Goal: Task Accomplishment & Management: Manage account settings

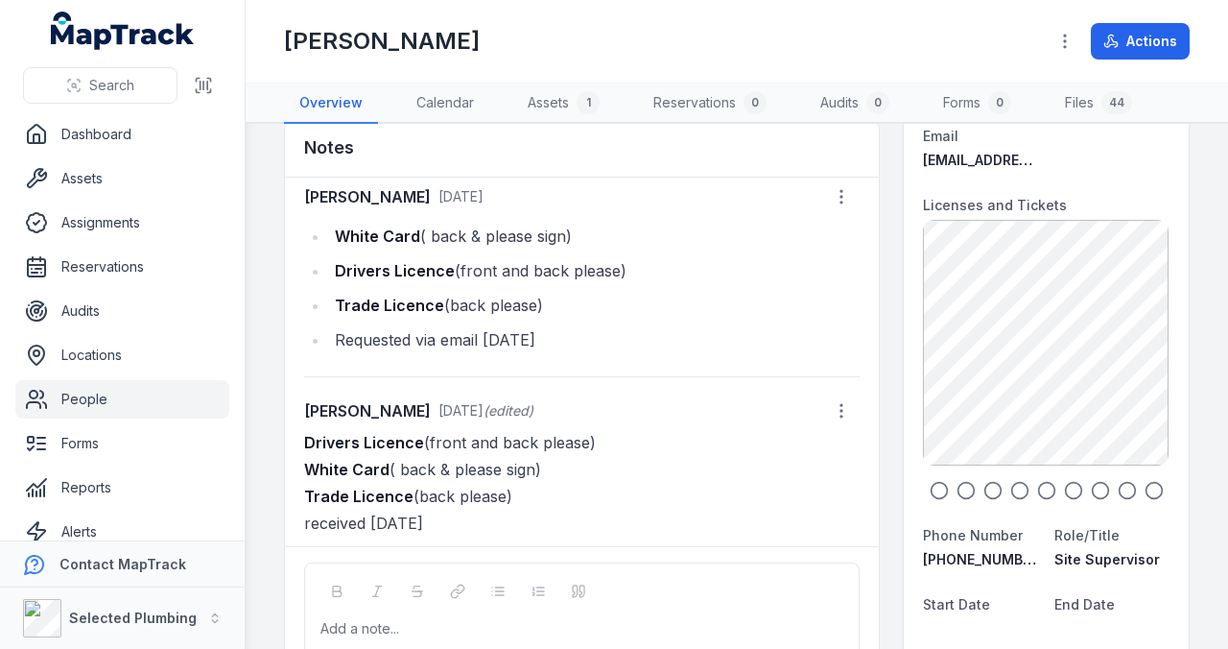
scroll to position [192, 0]
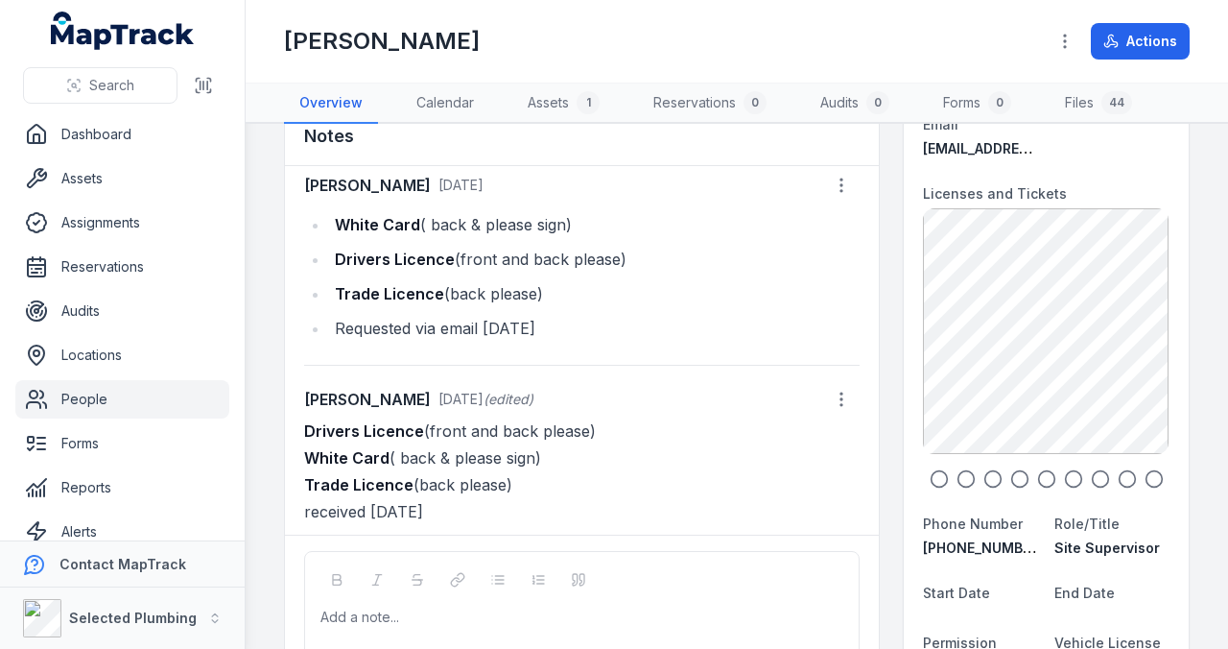
click at [88, 391] on link "People" at bounding box center [122, 399] width 214 height 38
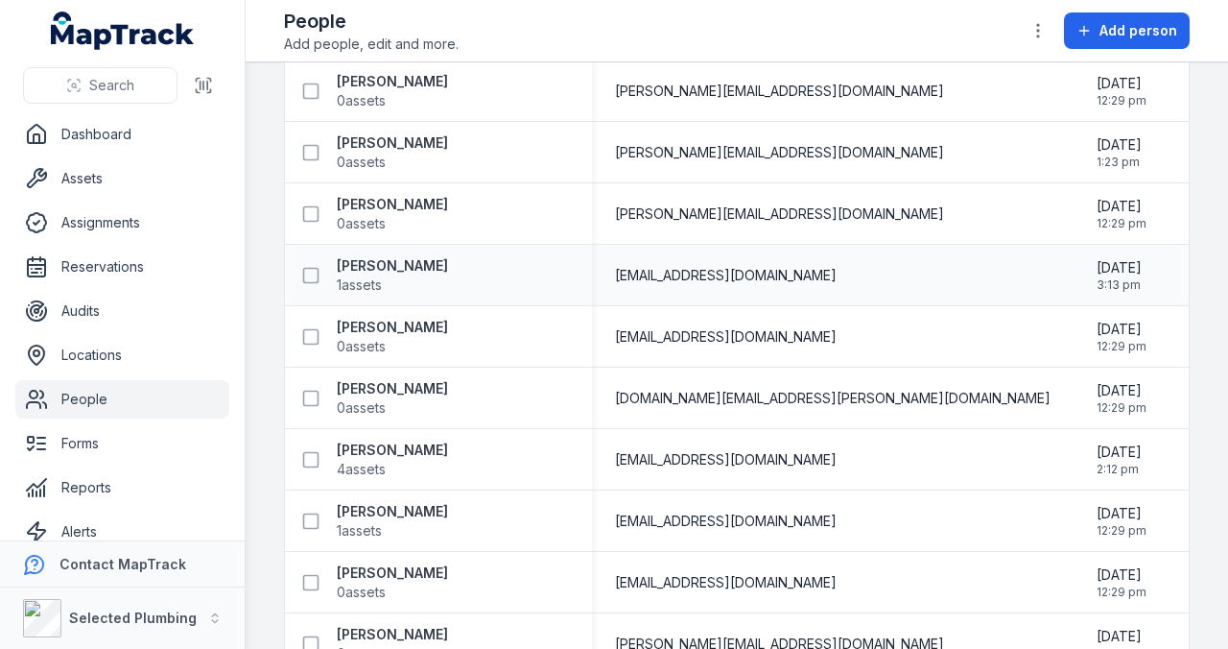
scroll to position [320, 0]
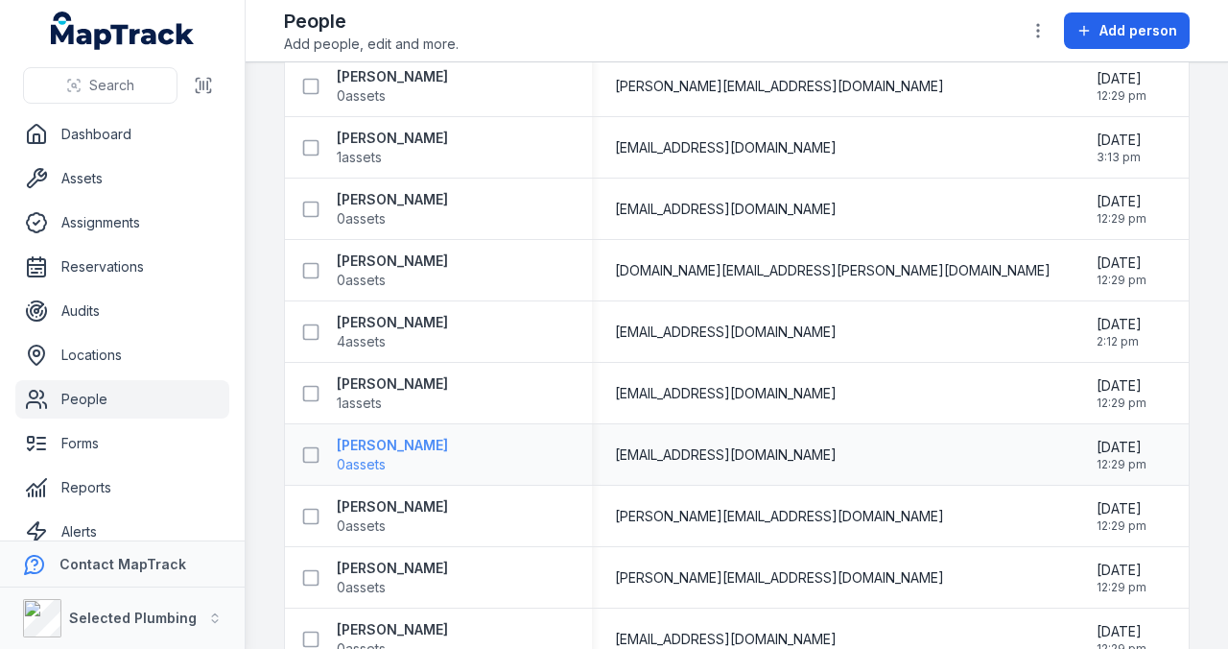
click at [407, 446] on strong "[PERSON_NAME]" at bounding box center [392, 445] width 111 height 19
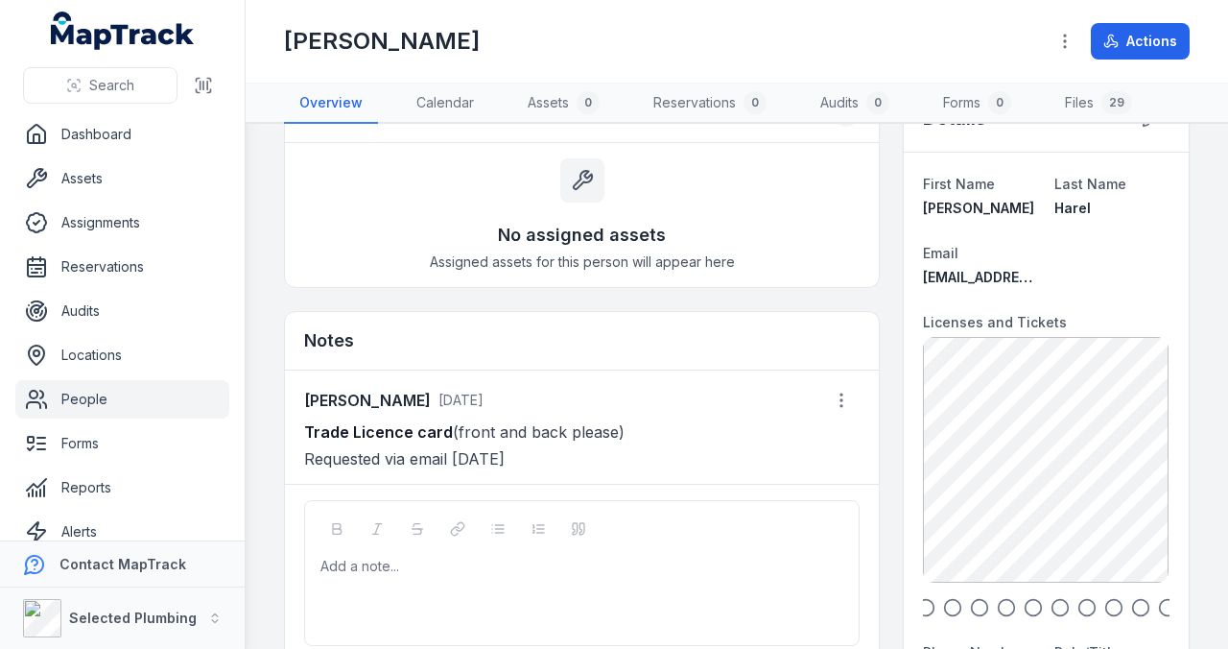
scroll to position [128, 0]
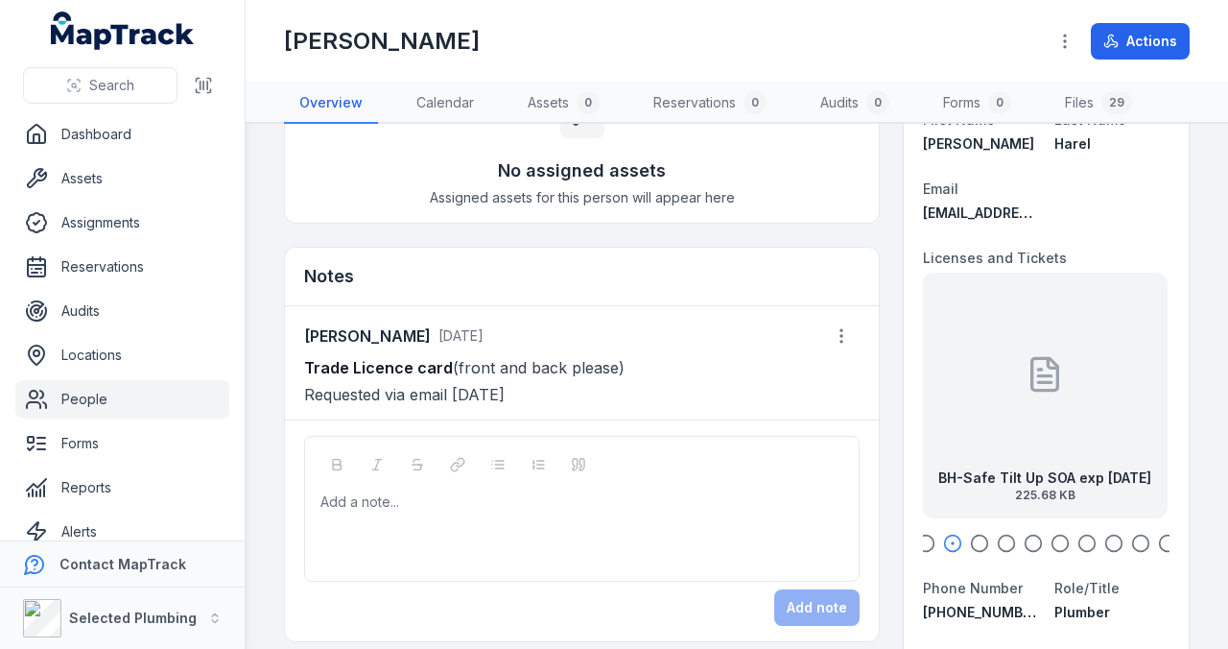
drag, startPoint x: 1067, startPoint y: 392, endPoint x: 981, endPoint y: 387, distance: 86.6
click at [982, 388] on div "BH-Safe Tilt Up SOA exp [DATE] 225.68 KB" at bounding box center [1045, 396] width 246 height 246
drag, startPoint x: 1072, startPoint y: 394, endPoint x: 973, endPoint y: 394, distance: 98.8
click at [973, 394] on div "[PERSON_NAME] Poly Welding SOA exp [DATE] 126.6 KB" at bounding box center [1045, 396] width 246 height 246
drag, startPoint x: 1063, startPoint y: 397, endPoint x: 985, endPoint y: 391, distance: 79.0
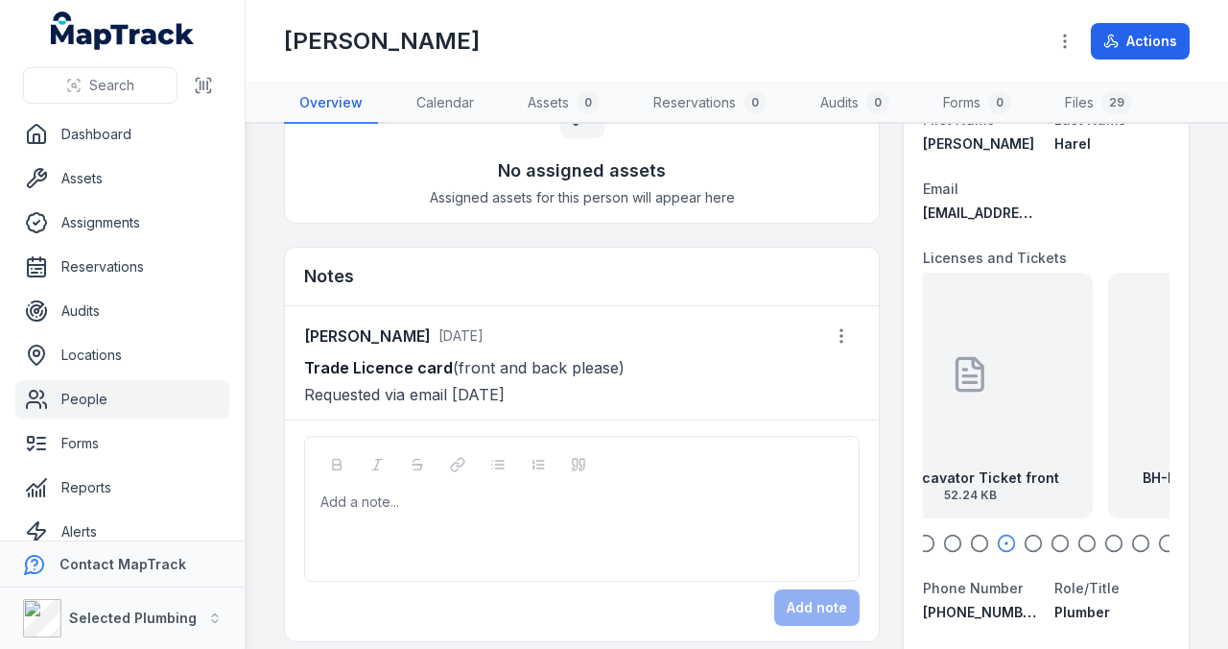
click at [952, 391] on div "BH-Excavator Ticket front 52.24 KB" at bounding box center [970, 396] width 246 height 246
drag, startPoint x: 1044, startPoint y: 393, endPoint x: 947, endPoint y: 388, distance: 97.1
click at [1027, 388] on div at bounding box center [1046, 374] width 38 height 173
drag, startPoint x: 1044, startPoint y: 395, endPoint x: 990, endPoint y: 394, distance: 53.7
click at [1027, 395] on div at bounding box center [1046, 374] width 38 height 173
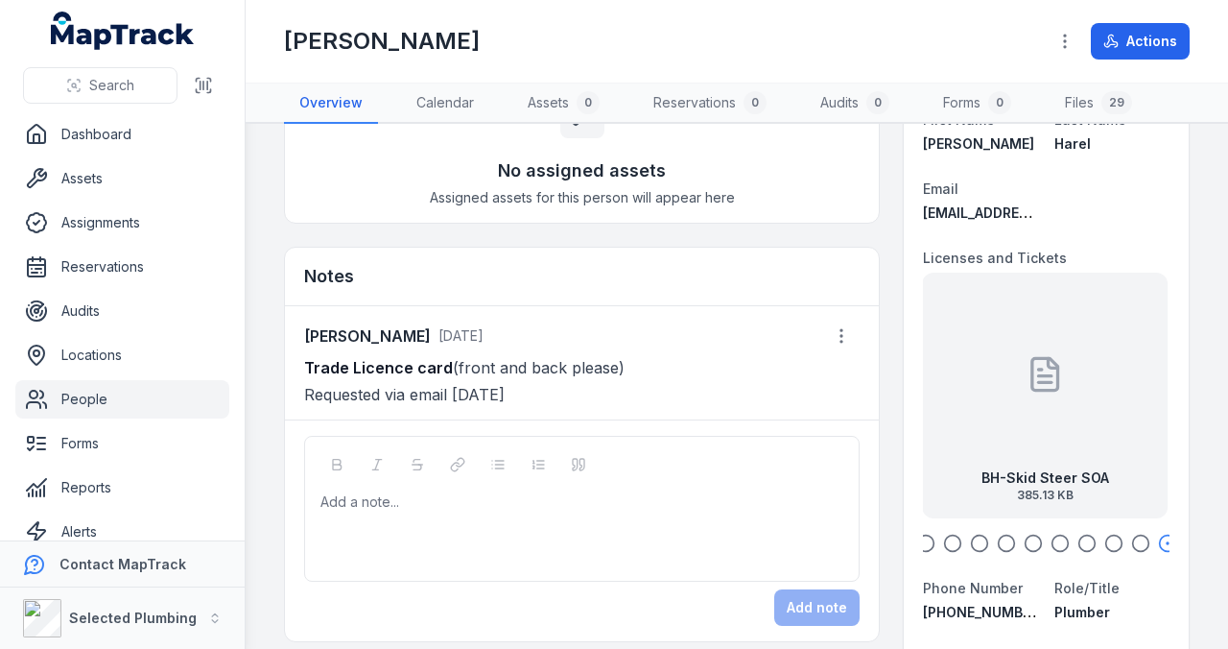
drag, startPoint x: 1065, startPoint y: 400, endPoint x: 996, endPoint y: 397, distance: 69.2
click at [996, 397] on div "BH-Skid Steer SOA 385.13 KB" at bounding box center [1046, 396] width 246 height 246
drag, startPoint x: 991, startPoint y: 400, endPoint x: 973, endPoint y: 399, distance: 18.3
click at [975, 399] on div "BH-Skid Steer SOA 385.13 KB" at bounding box center [1035, 396] width 246 height 246
drag, startPoint x: 997, startPoint y: 405, endPoint x: 1050, endPoint y: 405, distance: 52.8
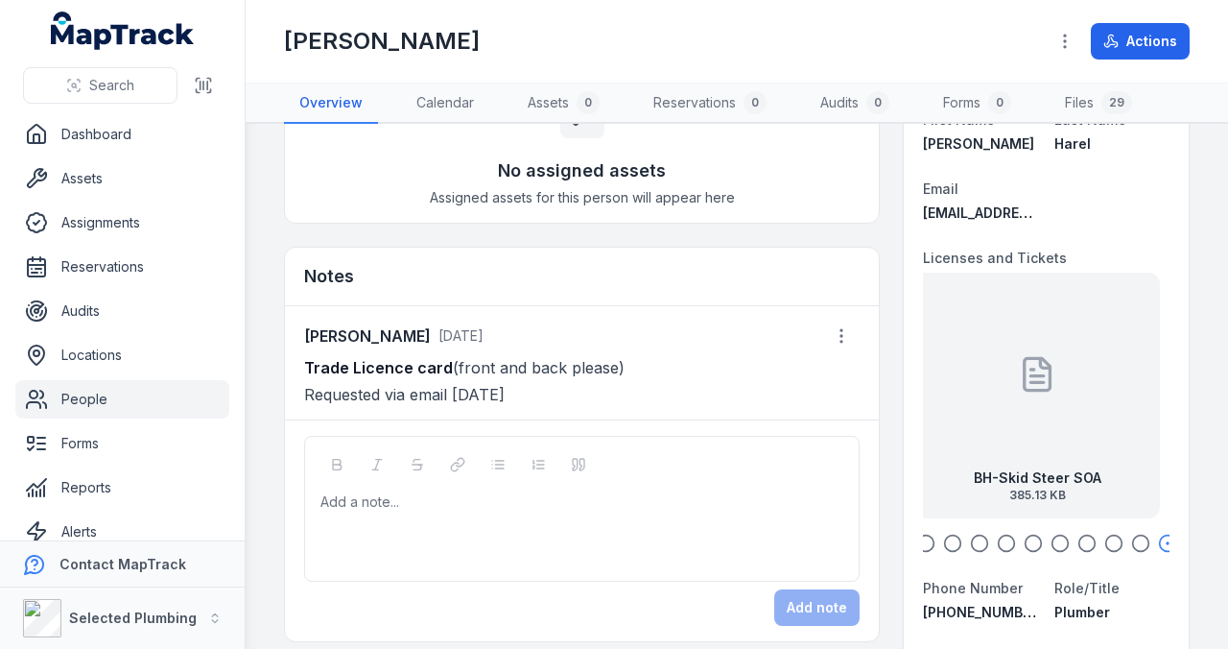
click at [1050, 405] on div "BH-Skid Steer SOA 385.13 KB" at bounding box center [1038, 396] width 246 height 246
drag, startPoint x: 977, startPoint y: 415, endPoint x: 1068, endPoint y: 415, distance: 91.2
click at [1065, 415] on div "BH-Working with Children [DATE] 741.67 KB" at bounding box center [1035, 396] width 246 height 246
drag, startPoint x: 960, startPoint y: 411, endPoint x: 1055, endPoint y: 410, distance: 95.0
click at [1058, 411] on div "BH-Excavator Ticket back 50.01 KB" at bounding box center [1021, 396] width 246 height 246
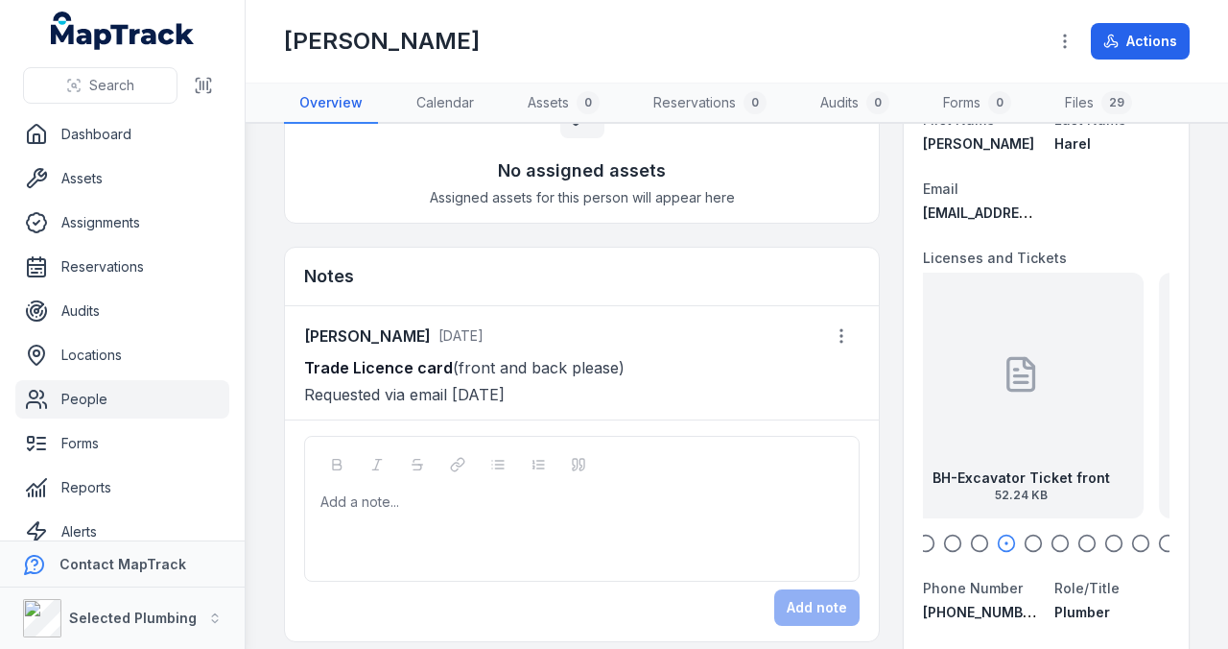
drag, startPoint x: 973, startPoint y: 411, endPoint x: 1036, endPoint y: 409, distance: 63.4
click at [1036, 409] on div "BH-Excavator Ticket front 52.24 KB" at bounding box center [1021, 396] width 246 height 246
drag, startPoint x: 939, startPoint y: 409, endPoint x: 1019, endPoint y: 404, distance: 79.8
click at [1019, 404] on div "[PERSON_NAME] Poly Welding SOA exp [DATE] 126.6 KB" at bounding box center [1021, 396] width 246 height 246
drag, startPoint x: 958, startPoint y: 404, endPoint x: 1034, endPoint y: 403, distance: 76.8
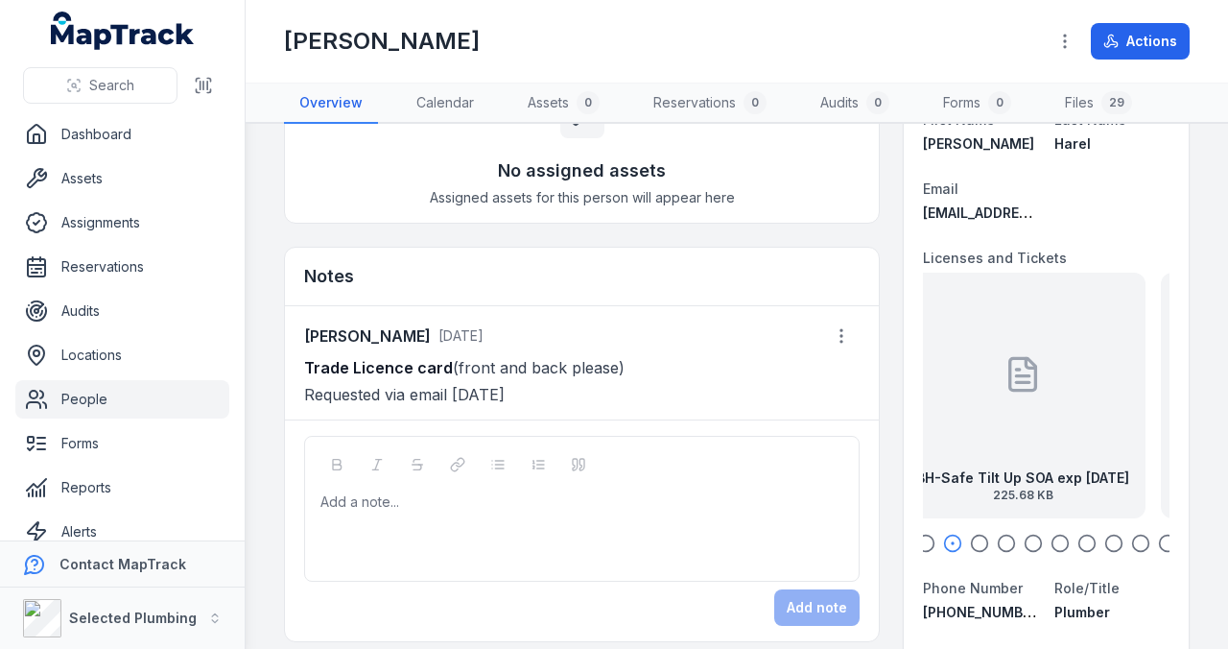
click at [1036, 404] on div "BH-Safe Tilt Up SOA exp [DATE] 225.68 KB" at bounding box center [1023, 396] width 246 height 246
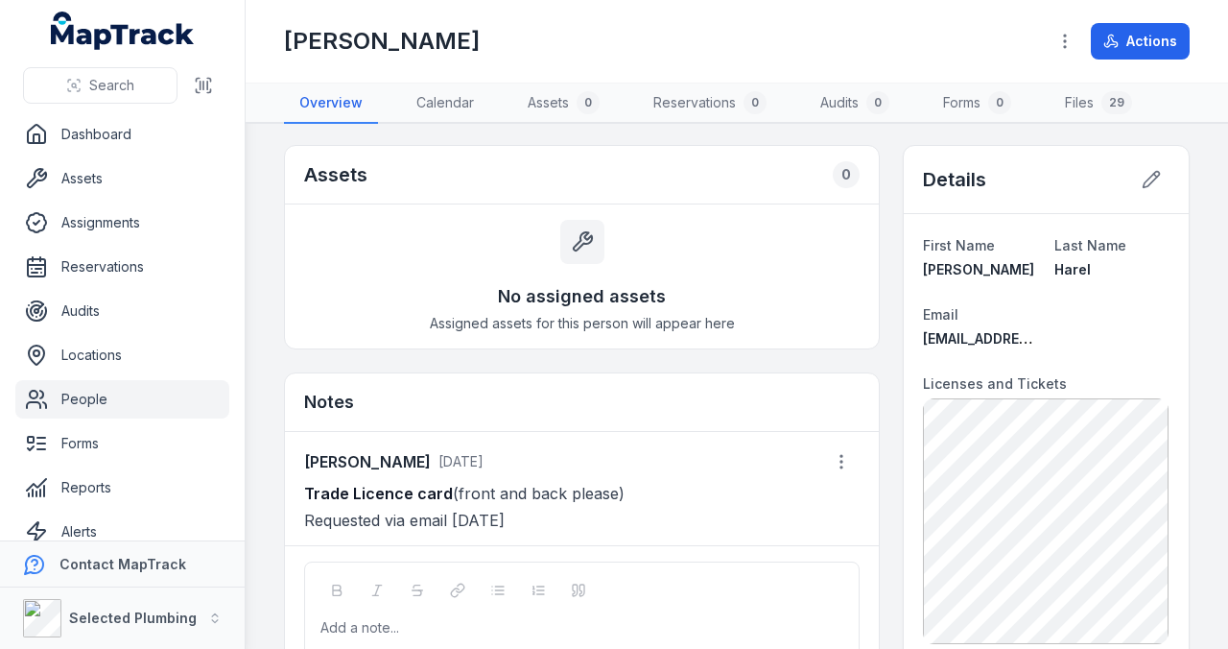
scroll to position [0, 0]
click at [1141, 165] on button at bounding box center [1151, 181] width 36 height 36
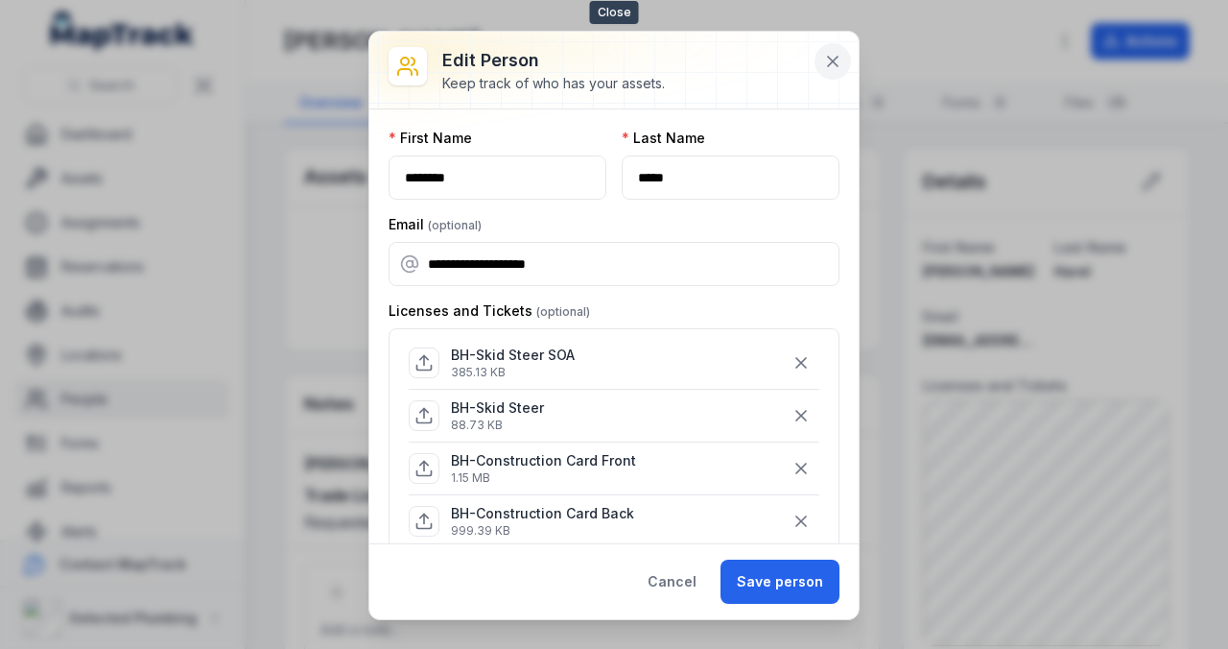
click at [831, 54] on icon at bounding box center [832, 61] width 19 height 19
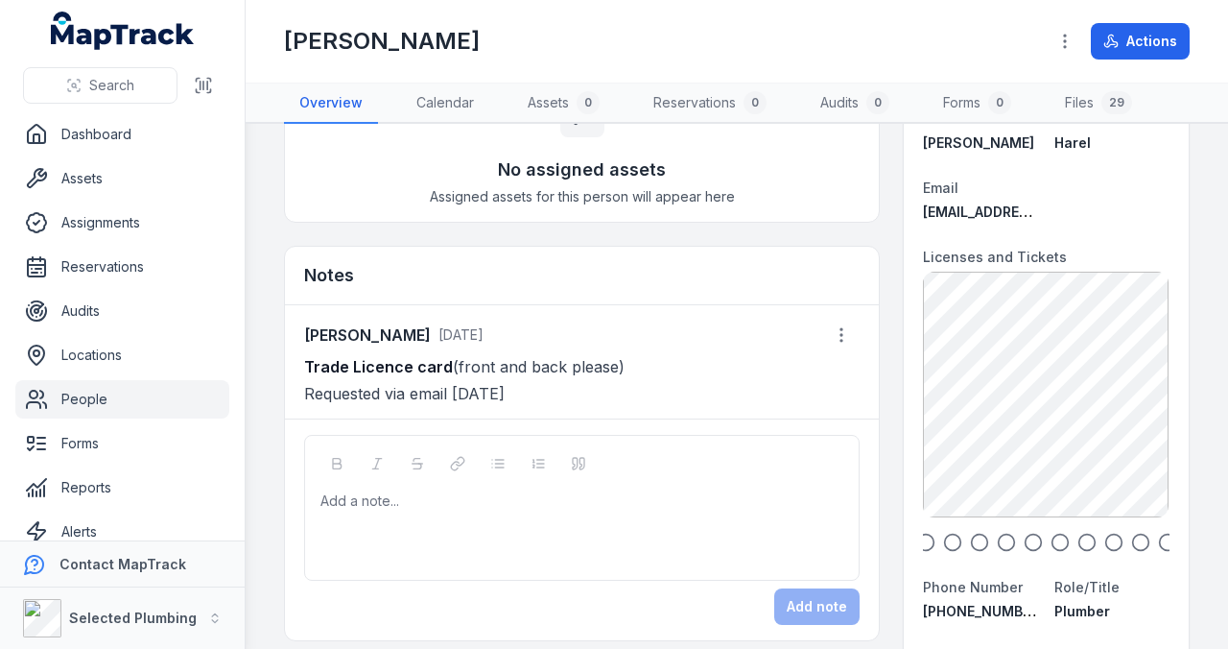
scroll to position [128, 0]
click at [522, 383] on p "Trade Licence card (front and back please) Requested via email [DATE]" at bounding box center [582, 381] width 556 height 54
click at [835, 329] on icon "button" at bounding box center [841, 335] width 19 height 19
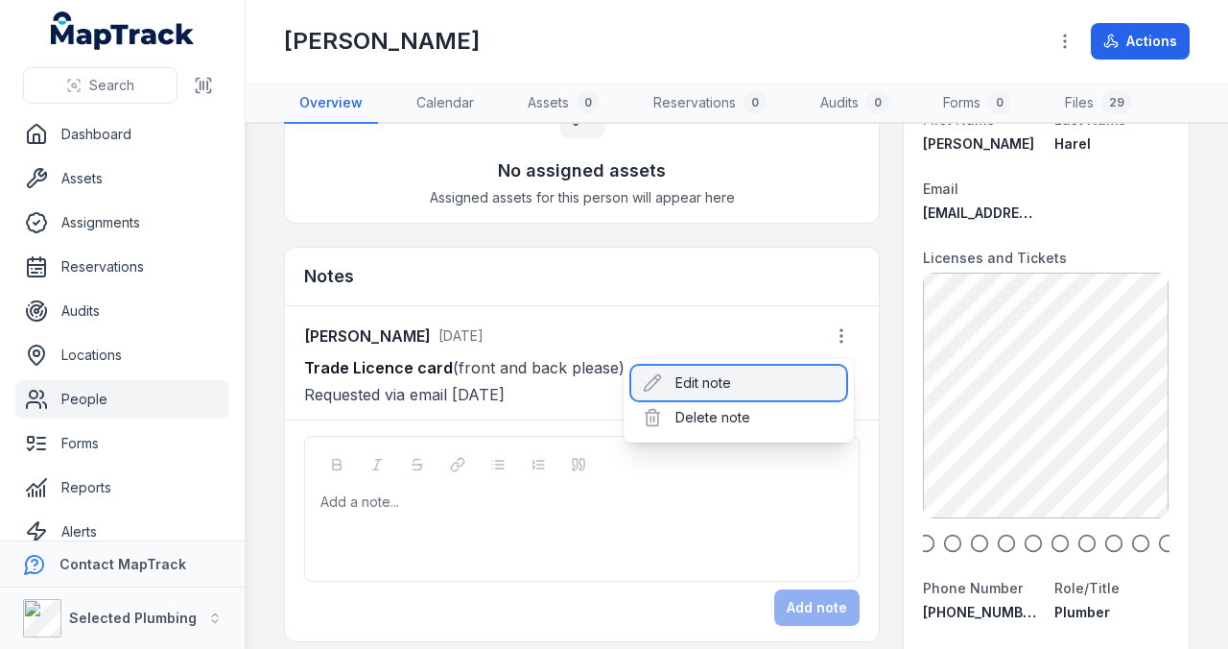
click at [715, 380] on div "Edit note" at bounding box center [738, 383] width 215 height 35
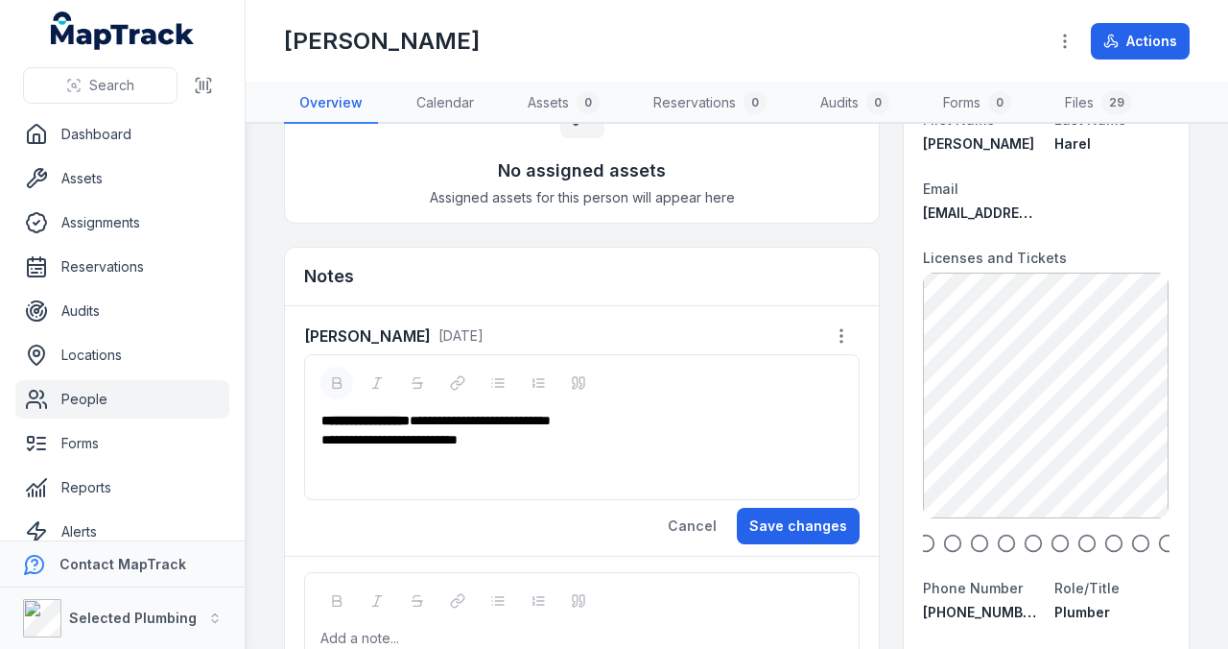
click at [378, 455] on div "**********" at bounding box center [582, 449] width 523 height 77
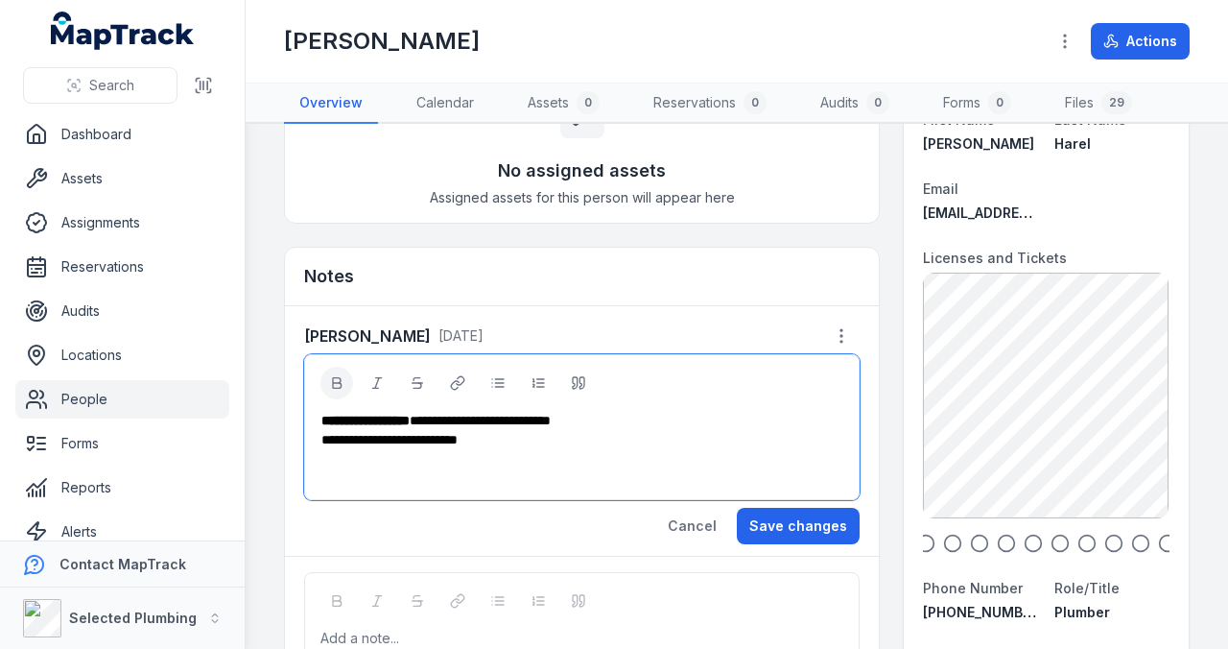
click at [535, 439] on div "**********" at bounding box center [582, 439] width 522 height 19
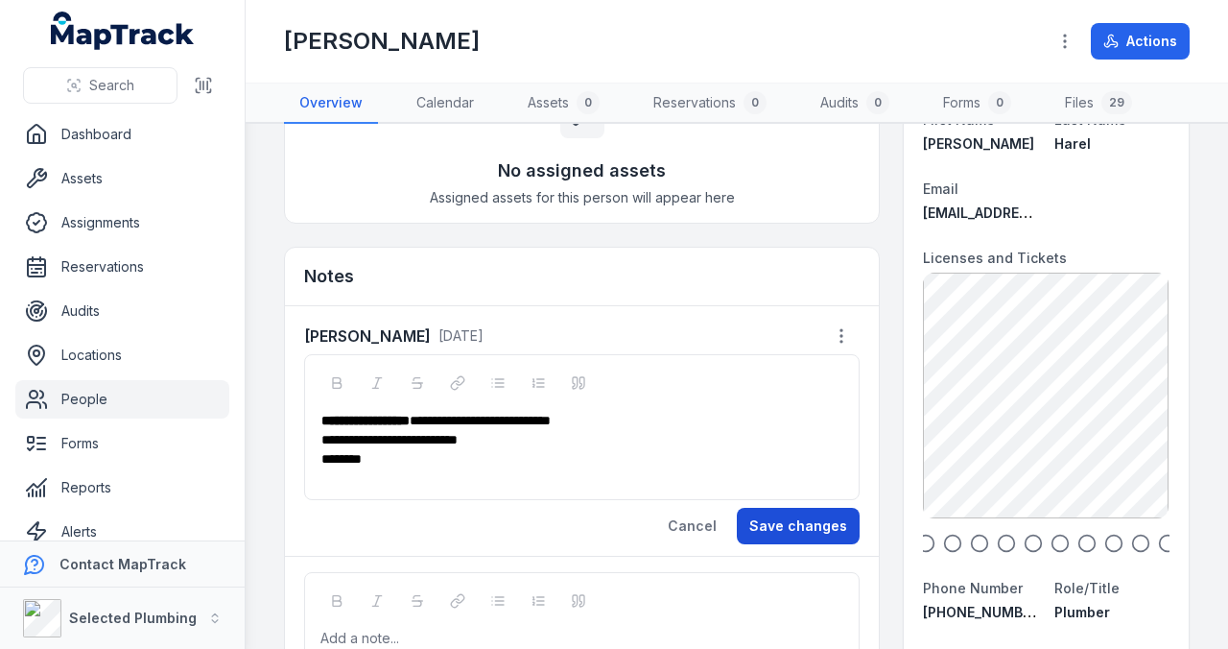
click at [794, 522] on button "Save changes" at bounding box center [798, 526] width 123 height 36
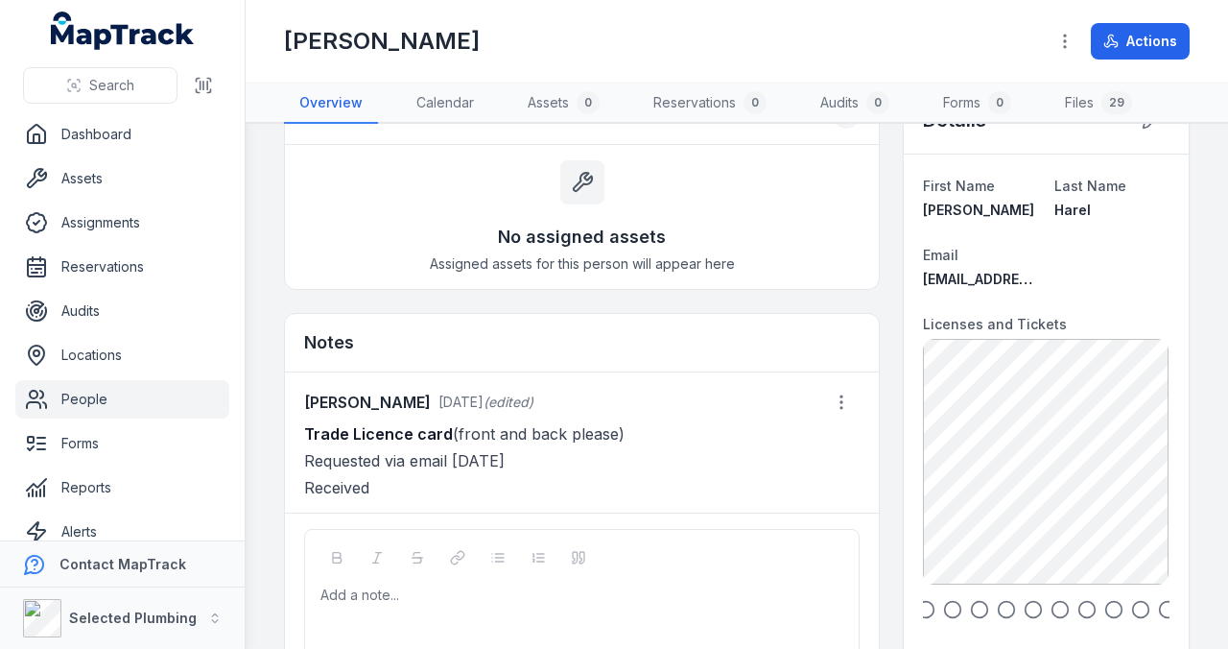
scroll to position [0, 0]
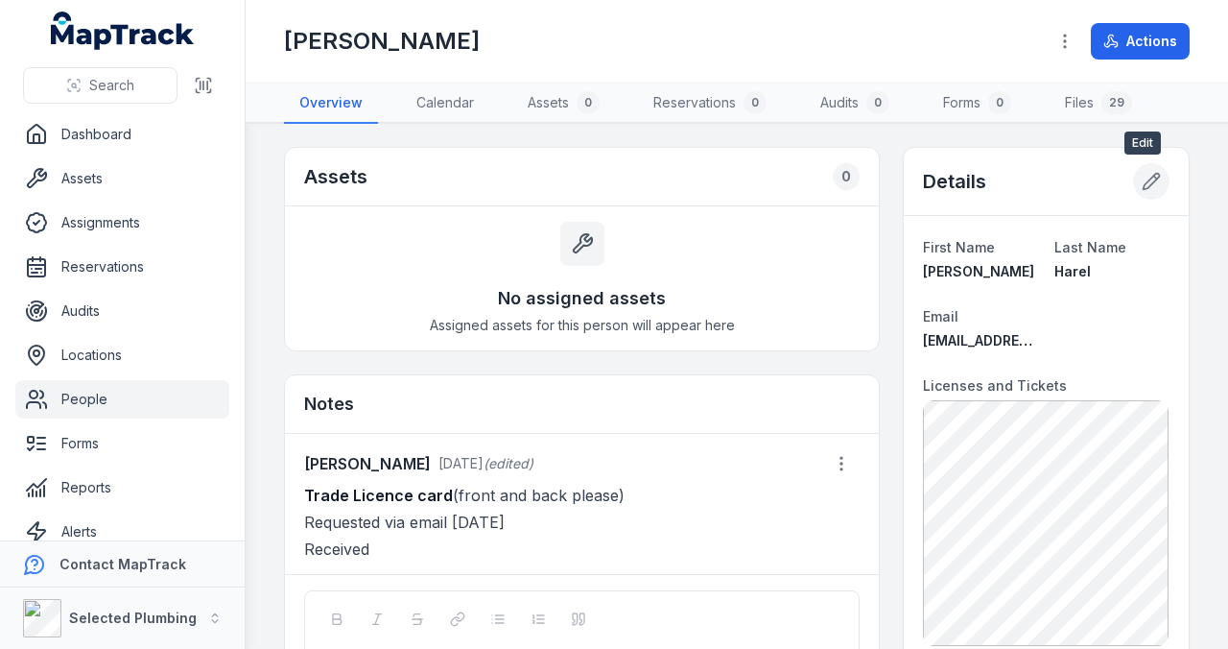
click at [1144, 184] on icon at bounding box center [1151, 181] width 19 height 19
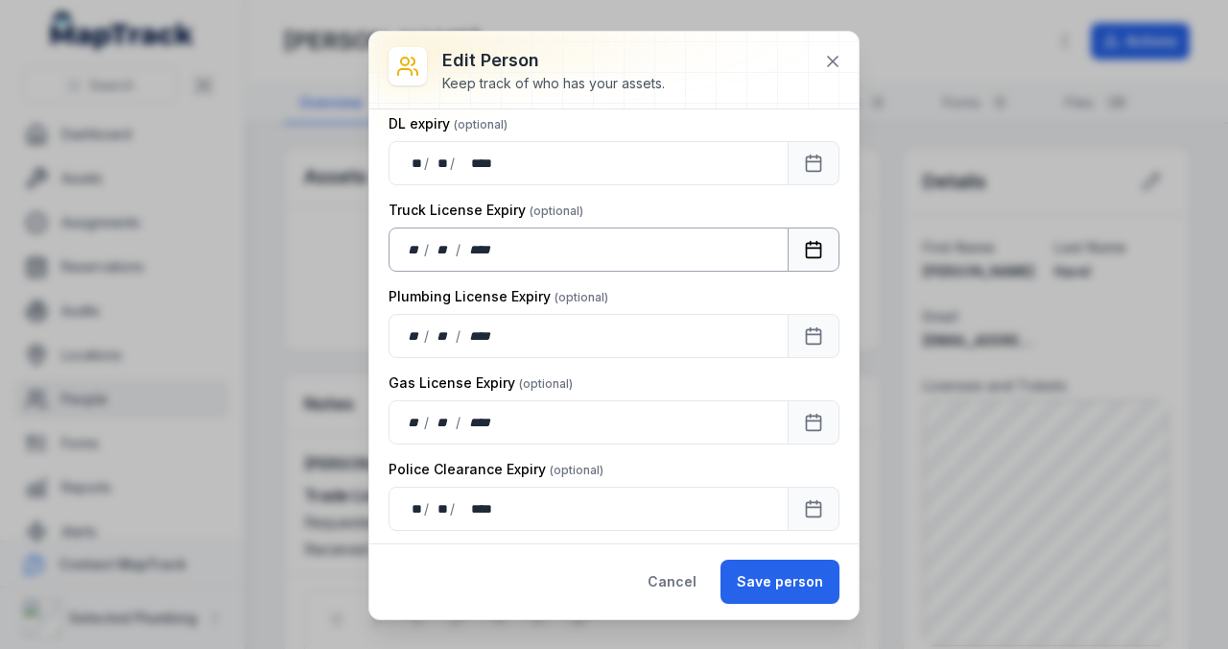
scroll to position [1599, 0]
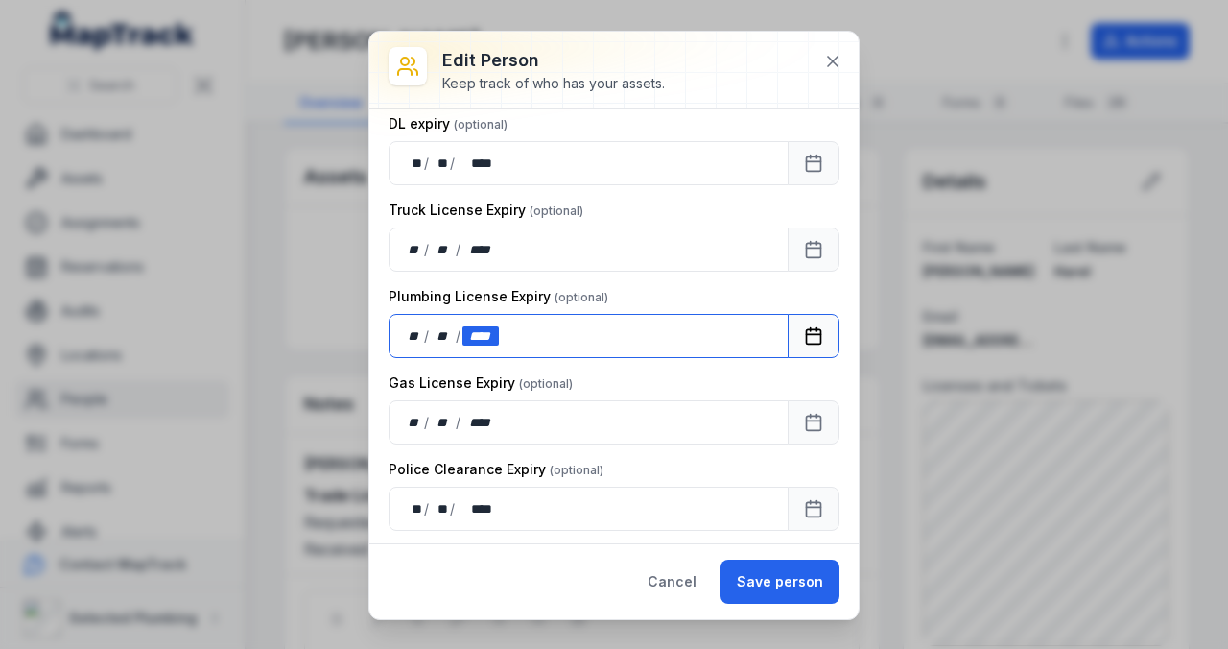
click at [476, 326] on div "****" at bounding box center [481, 335] width 36 height 19
click at [411, 326] on div "**" at bounding box center [414, 335] width 19 height 19
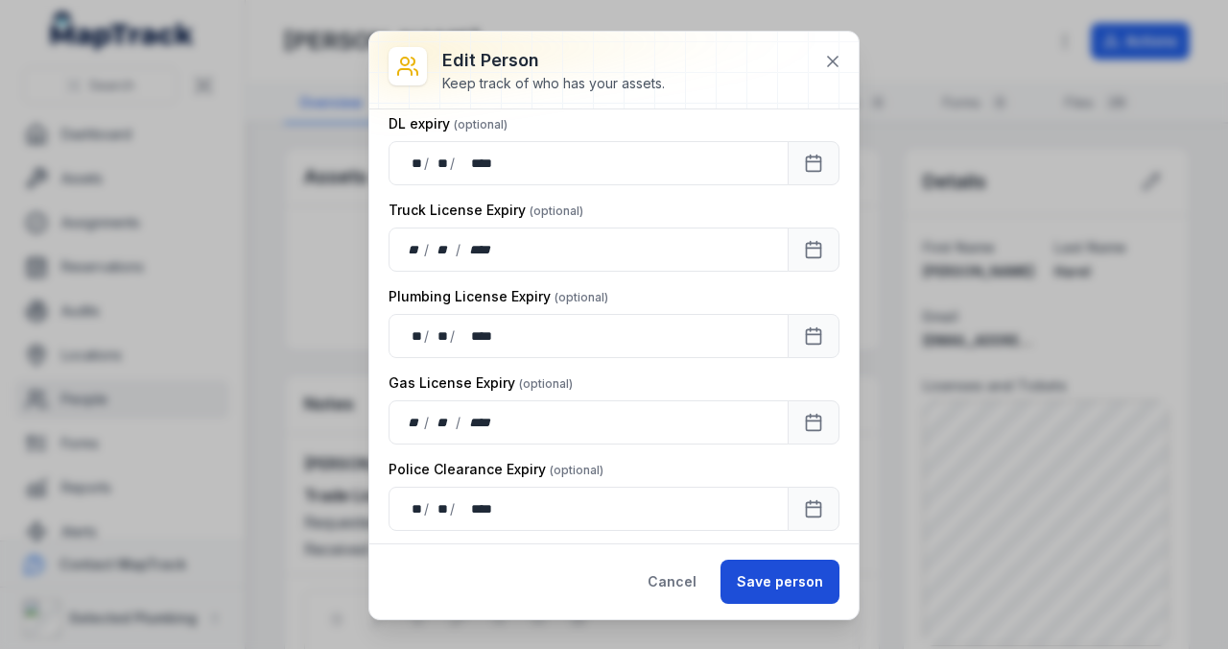
click at [820, 582] on button "Save person" at bounding box center [780, 581] width 119 height 44
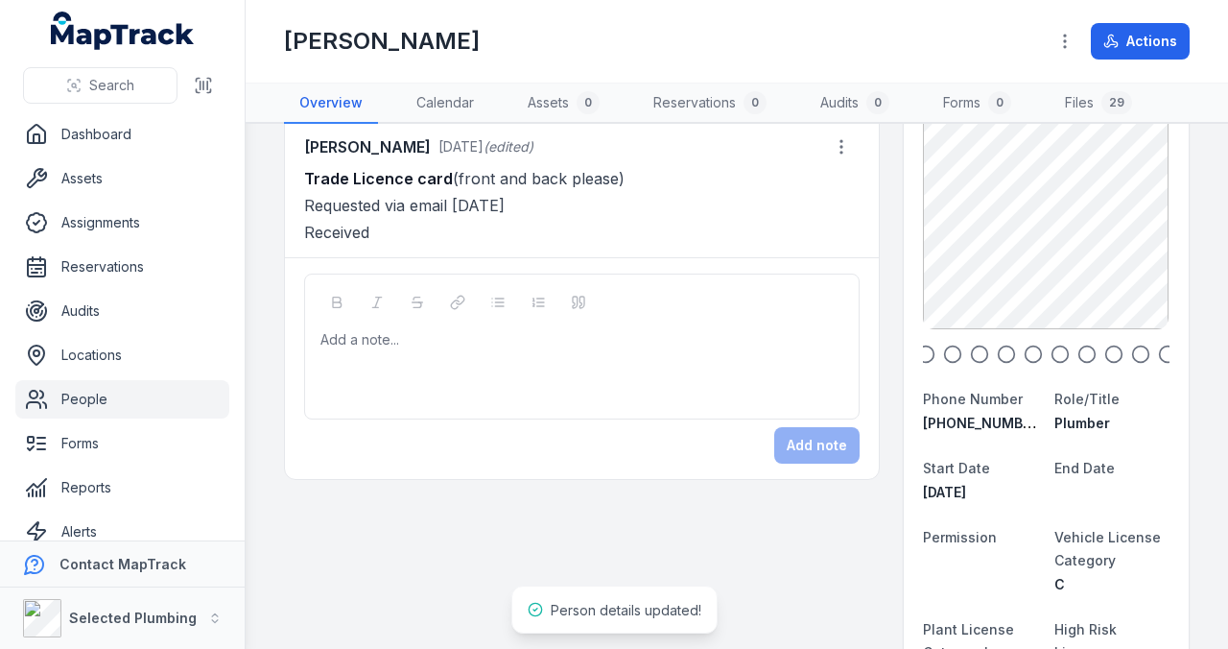
scroll to position [384, 0]
